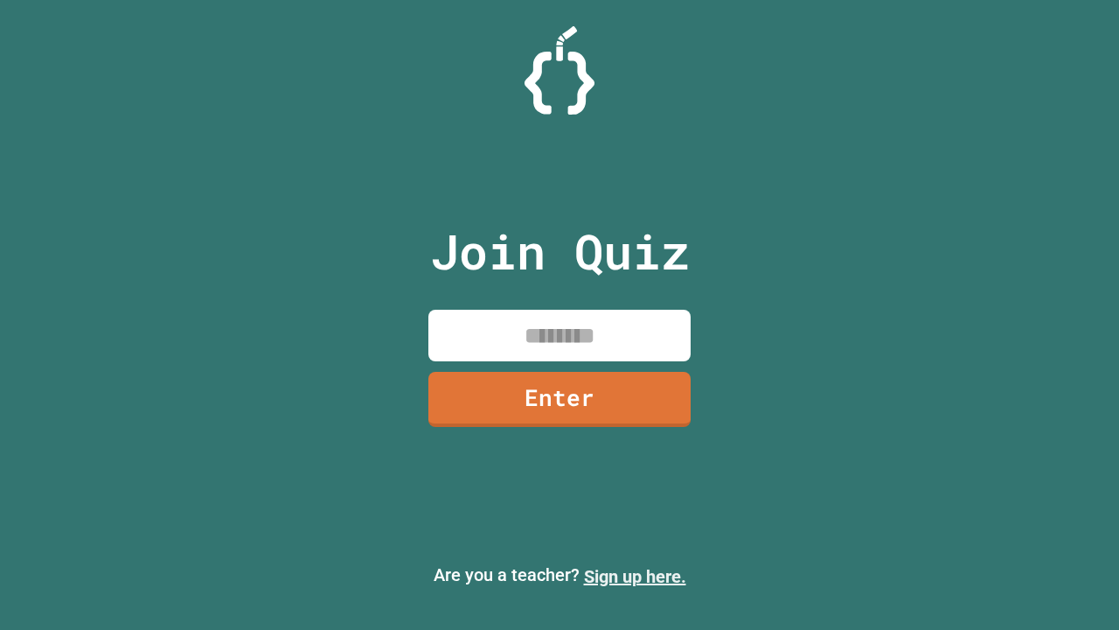
click at [635, 576] on link "Sign up here." at bounding box center [635, 576] width 102 height 21
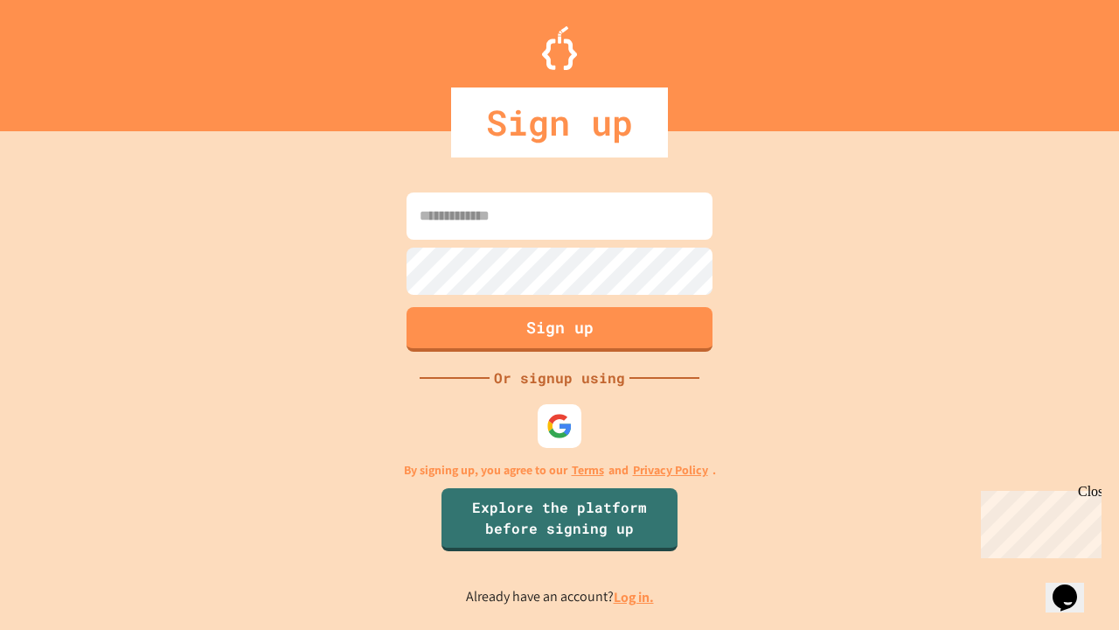
click at [635, 596] on link "Log in." at bounding box center [634, 597] width 40 height 18
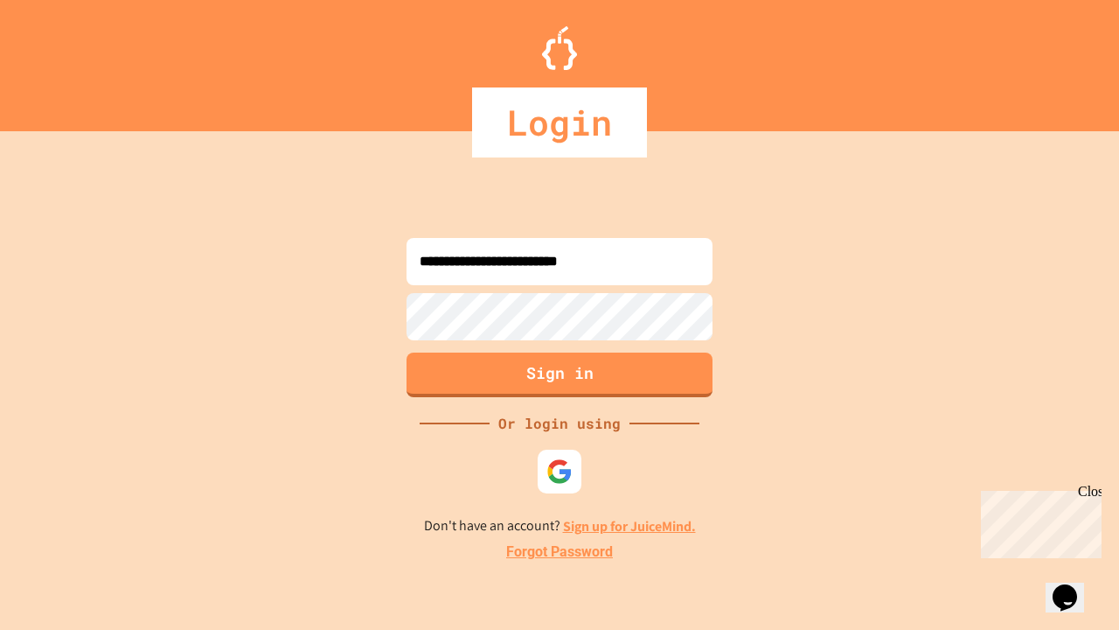
type input "**********"
